Goal: Information Seeking & Learning: Learn about a topic

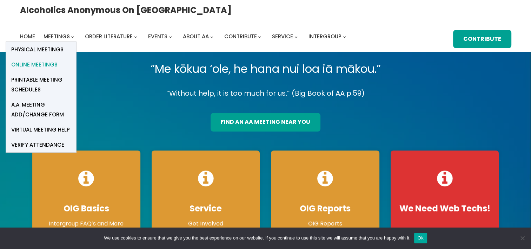
click at [58, 60] on span "Online Meetings" at bounding box center [34, 65] width 46 height 10
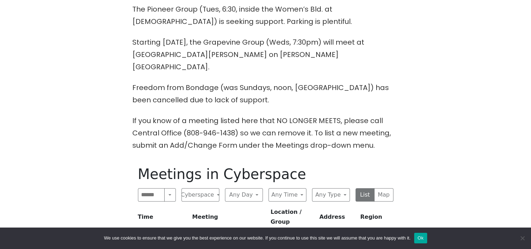
scroll to position [316, 0]
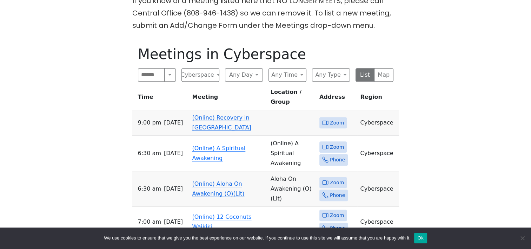
click at [233, 114] on link "(Online) Recovery in [GEOGRAPHIC_DATA]" at bounding box center [221, 122] width 59 height 16
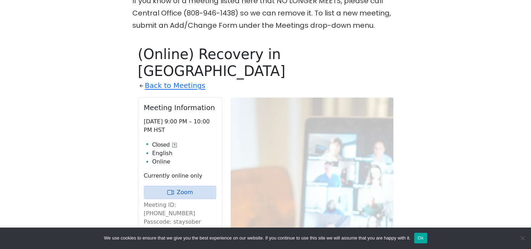
scroll to position [344, 0]
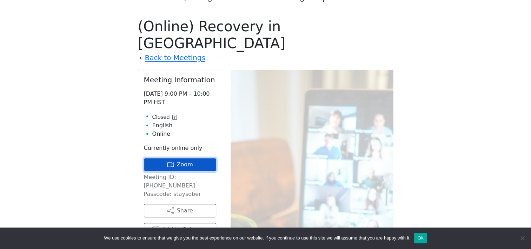
click at [183, 158] on link "Zoom" at bounding box center [180, 164] width 72 height 13
